Goal: Task Accomplishment & Management: Manage account settings

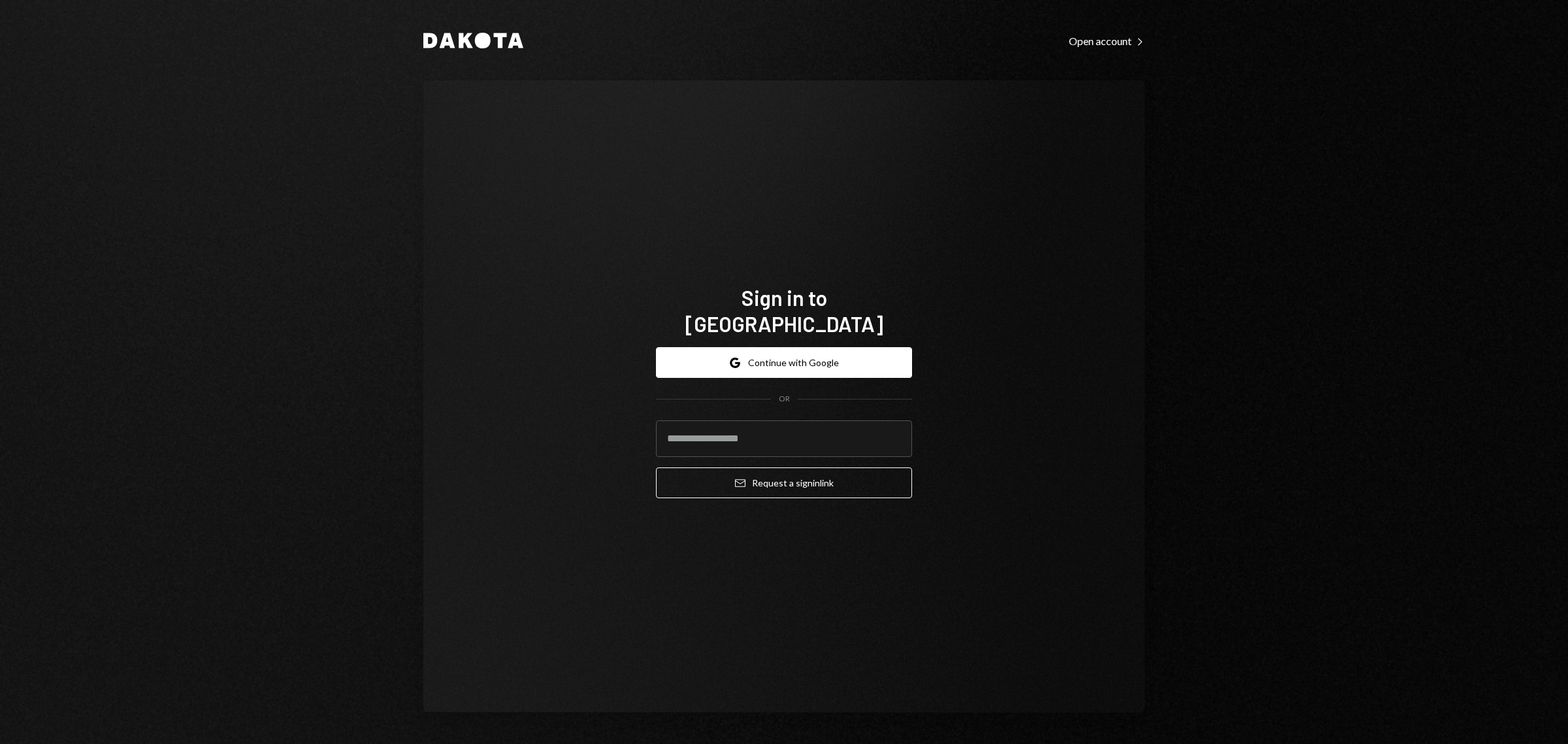
click at [814, 394] on div "OR" at bounding box center [784, 399] width 256 height 11
click at [834, 358] on button "Google Continue with Google" at bounding box center [784, 362] width 256 height 31
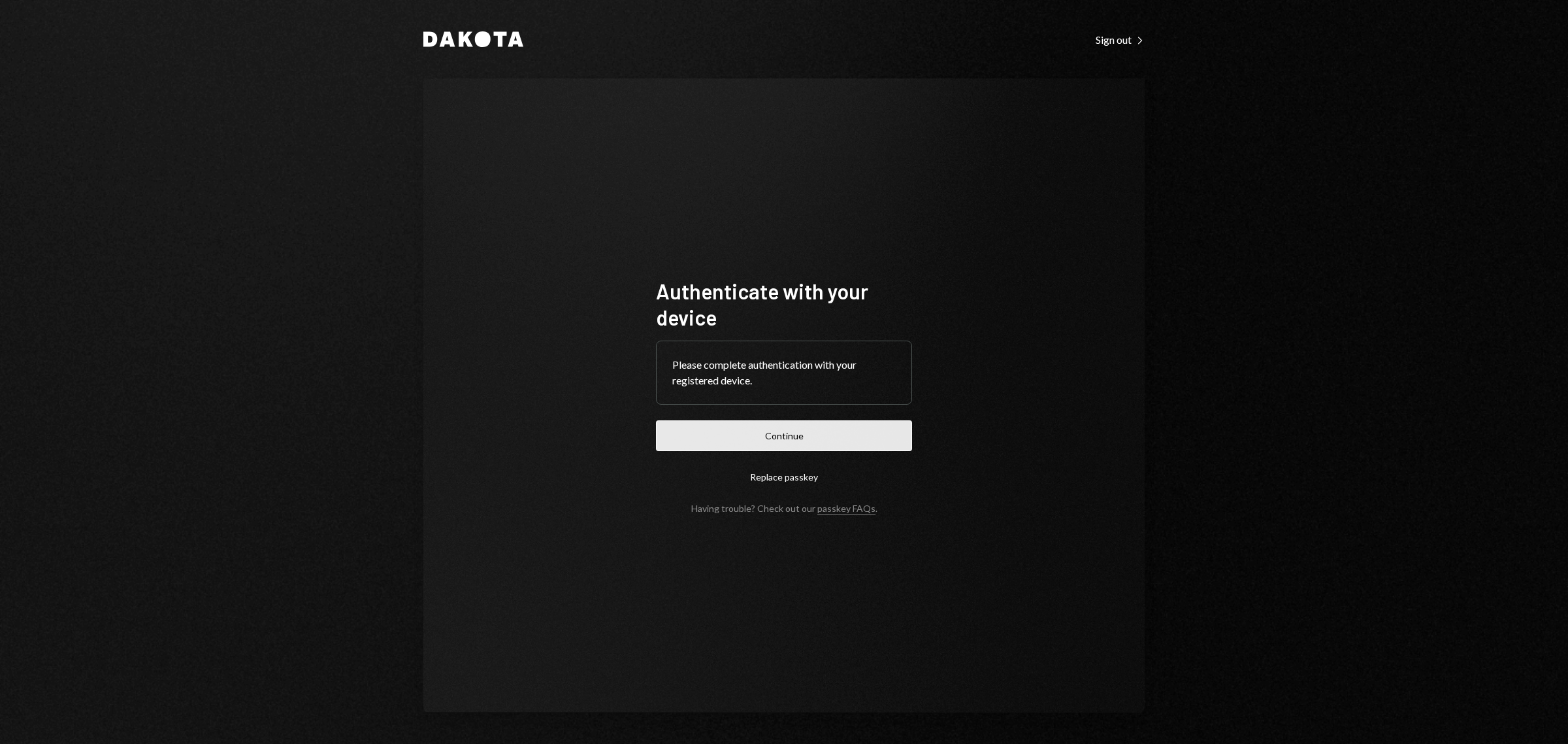
click at [831, 432] on button "Continue" at bounding box center [784, 435] width 256 height 31
click at [751, 446] on button "Continue" at bounding box center [784, 435] width 256 height 31
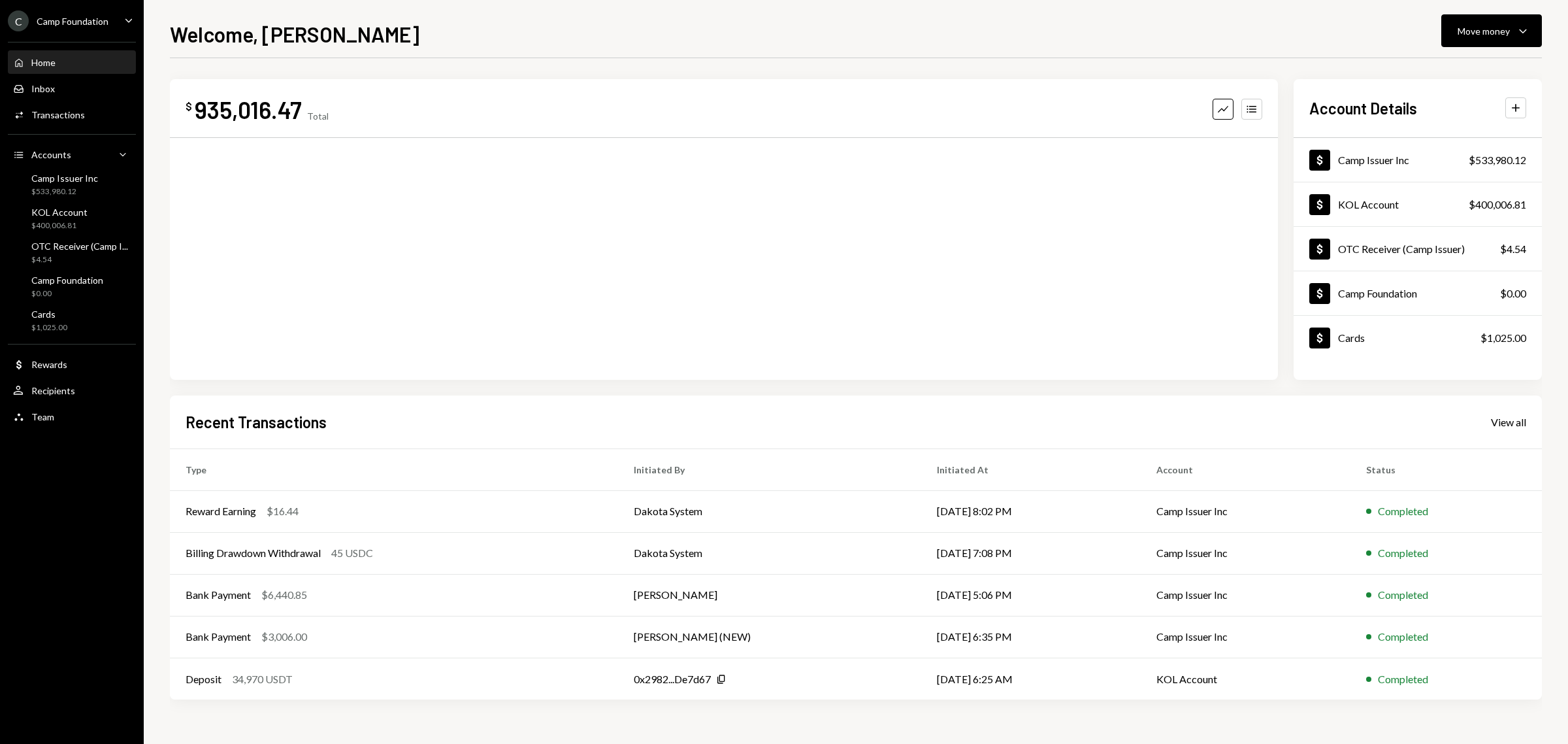
click at [105, 8] on ul "C Camp Foundation Caret Down Home Home Inbox Inbox Activities Transactions Acco…" at bounding box center [72, 215] width 144 height 431
click at [132, 26] on icon "Caret Down" at bounding box center [129, 20] width 14 height 14
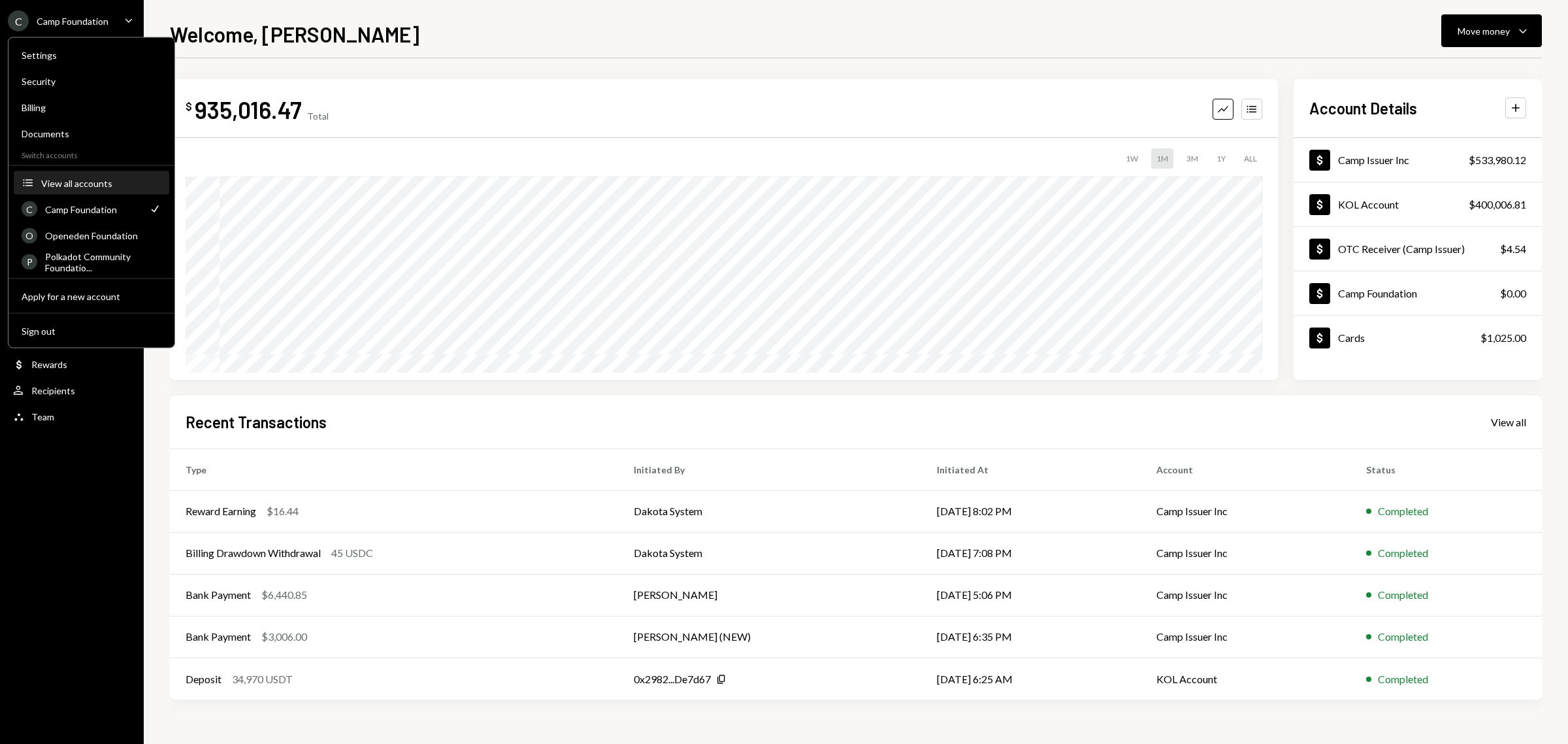
click at [90, 186] on div "View all accounts" at bounding box center [101, 183] width 120 height 11
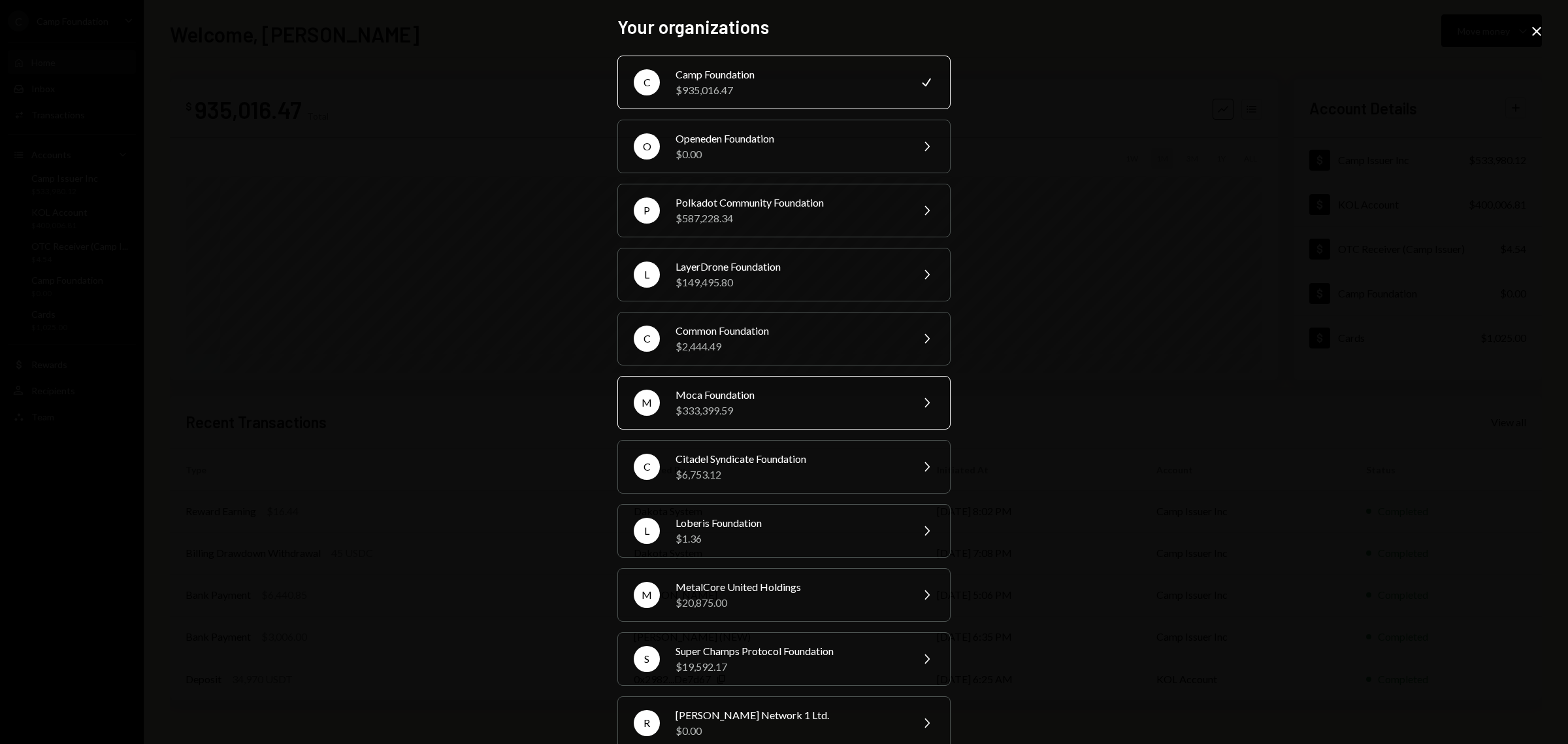
click at [745, 400] on div "Moca Foundation" at bounding box center [789, 394] width 227 height 16
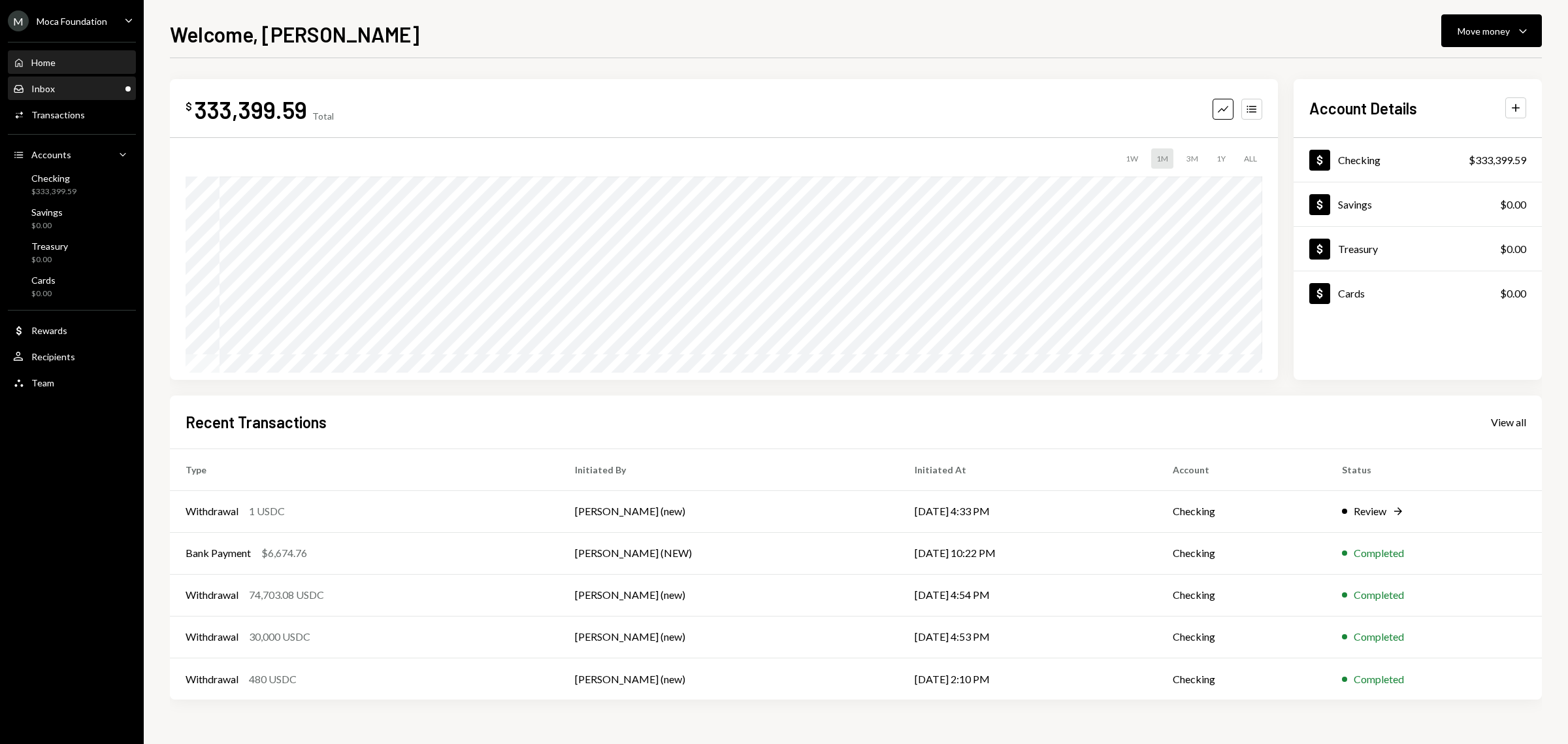
click at [57, 90] on div "Inbox Inbox" at bounding box center [72, 88] width 118 height 12
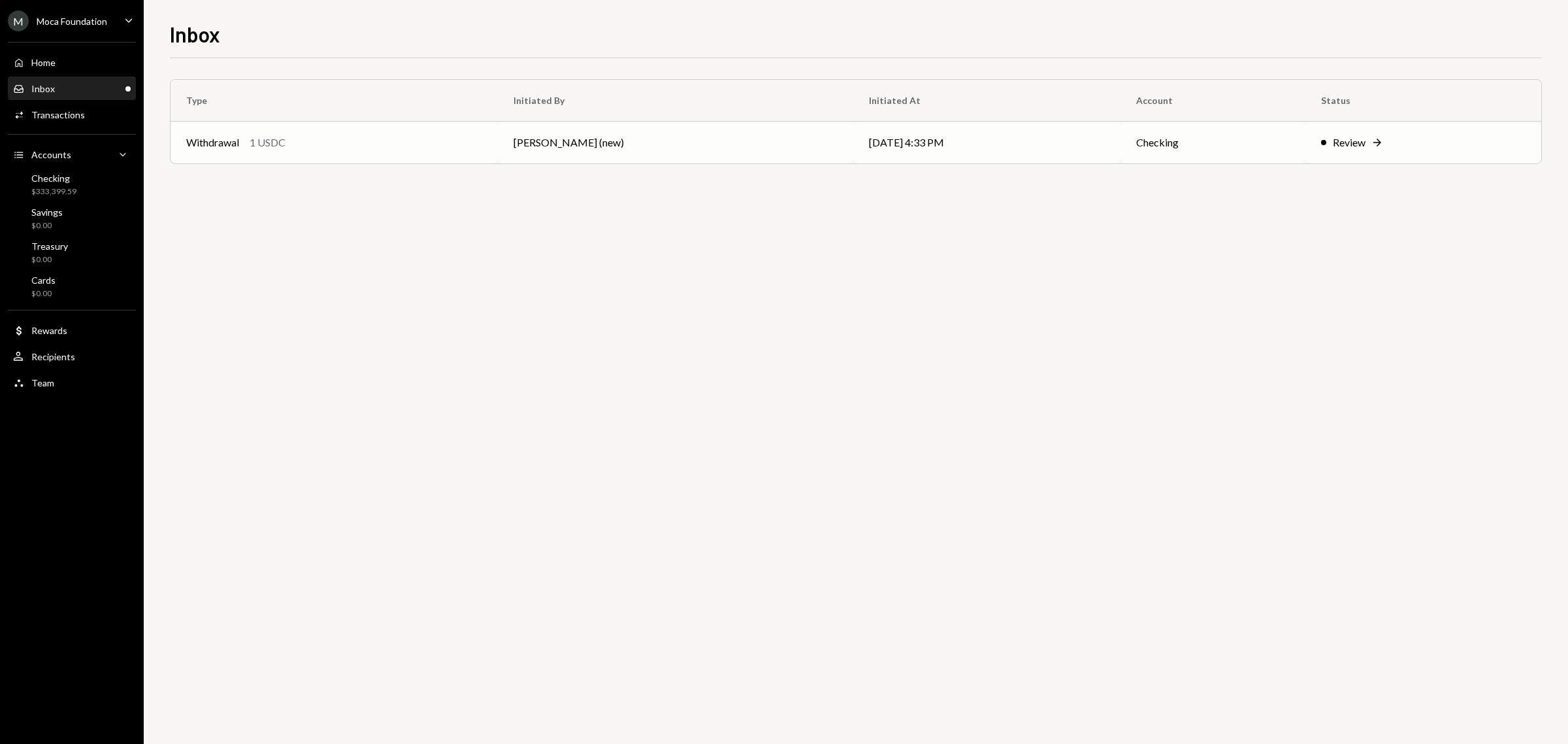
click at [295, 147] on div "Withdrawal 1 USDC" at bounding box center [334, 142] width 296 height 16
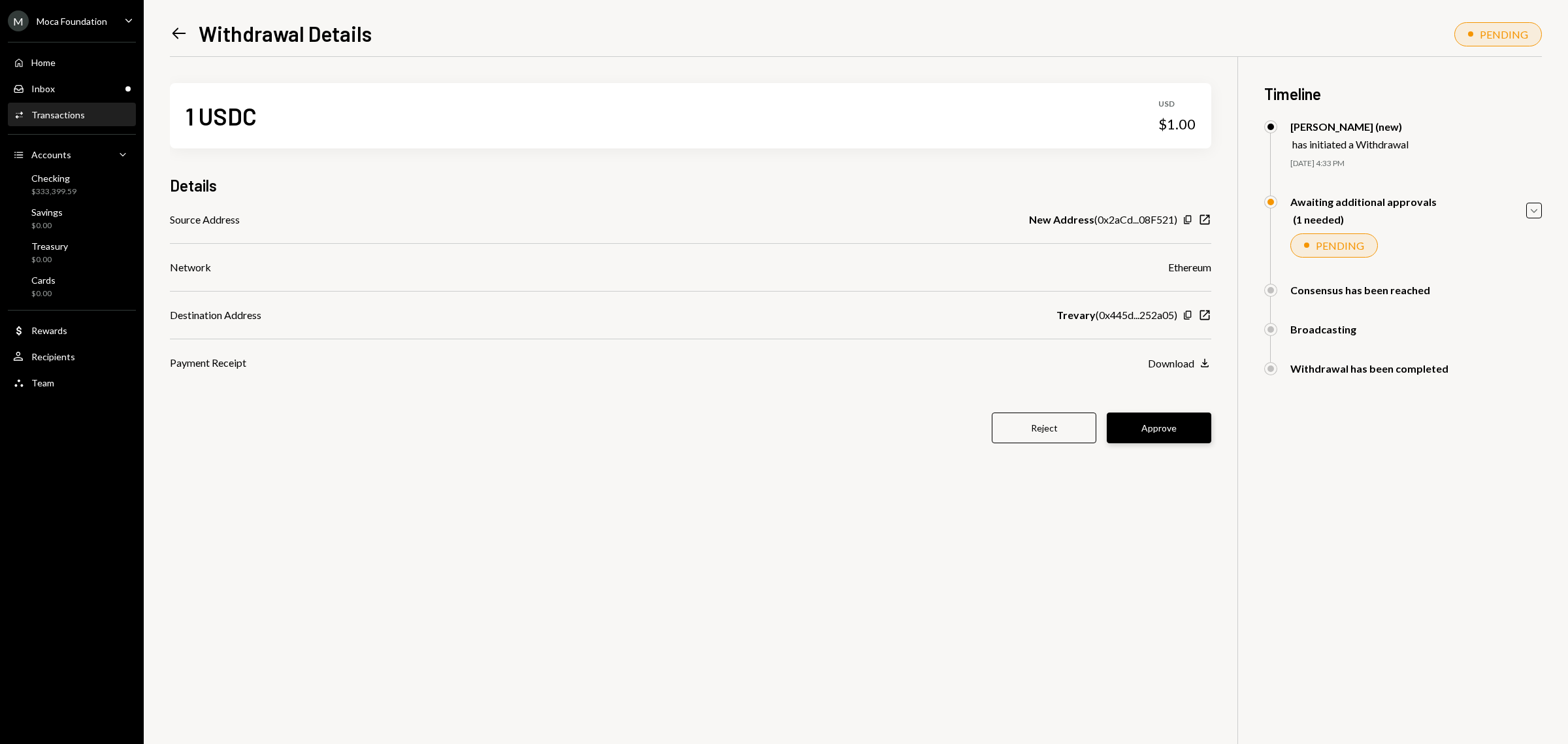
click at [1167, 436] on button "Approve" at bounding box center [1159, 428] width 105 height 31
